Goal: Find specific page/section: Find specific page/section

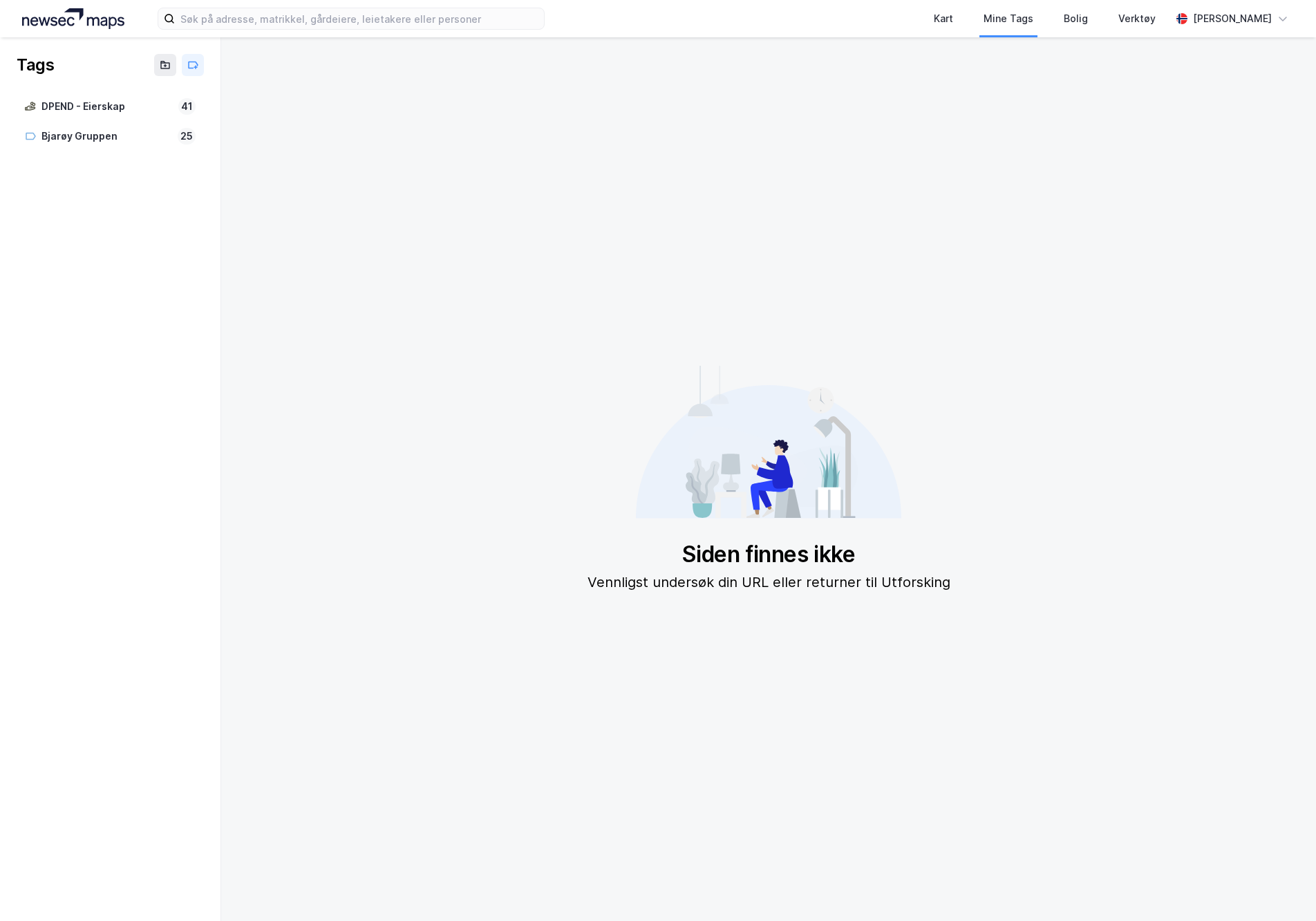
click at [92, 16] on img at bounding box center [73, 19] width 102 height 21
click at [72, 22] on img at bounding box center [73, 19] width 102 height 21
